Goal: Task Accomplishment & Management: Complete application form

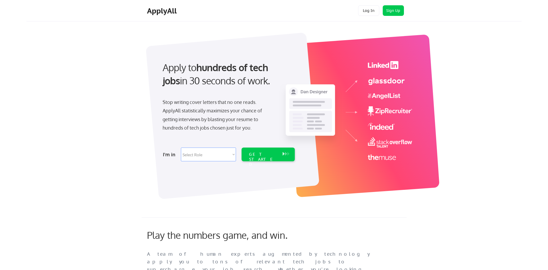
click at [233, 154] on select "Select Role Software Engineering Product Management Customer Success Sales UI/U…" at bounding box center [208, 155] width 55 height 14
select select ""marketing___comms""
click at [181, 148] on select "Select Role Software Engineering Product Management Customer Success Sales UI/U…" at bounding box center [208, 155] width 55 height 14
select select ""marketing___comms""
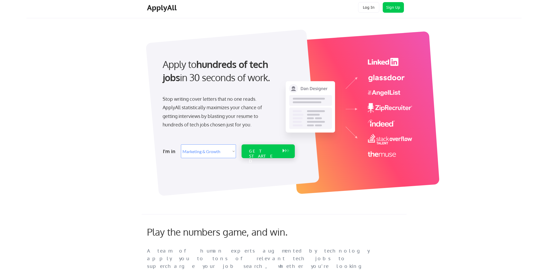
scroll to position [2, 0]
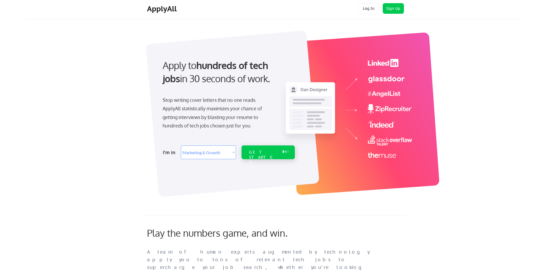
click at [263, 149] on div "GET STARTED" at bounding box center [263, 153] width 34 height 14
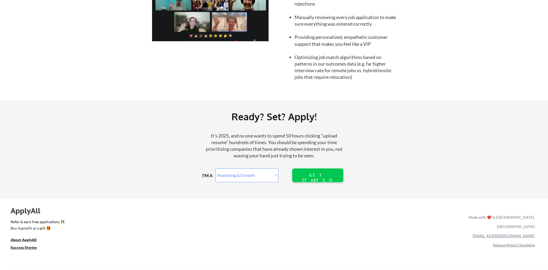
scroll to position [554, 0]
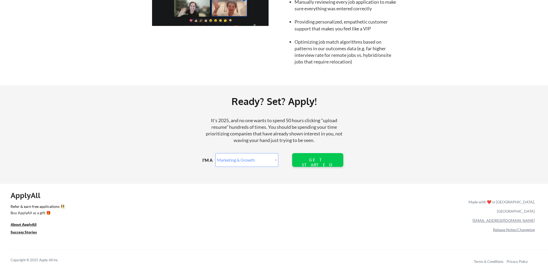
click at [276, 158] on select "Marketer Software Engineering Product Management Customer Success Sales UI/UX/P…" at bounding box center [246, 160] width 63 height 14
select select ""sales0""
click at [215, 153] on select "Marketer Software Engineering Product Management Customer Success Sales UI/UX/P…" at bounding box center [246, 160] width 63 height 14
click at [25, 232] on u "Success Stories" at bounding box center [24, 232] width 26 height 5
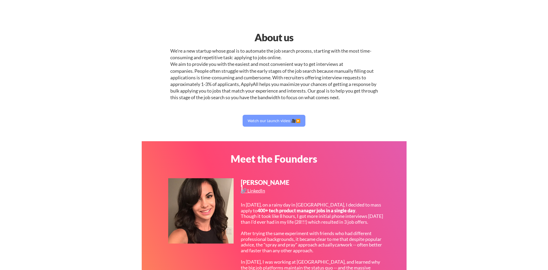
select select ""sales0""
click at [272, 121] on button "Watch our launch video 🎥▶️" at bounding box center [274, 121] width 63 height 12
